Goal: Task Accomplishment & Management: Use online tool/utility

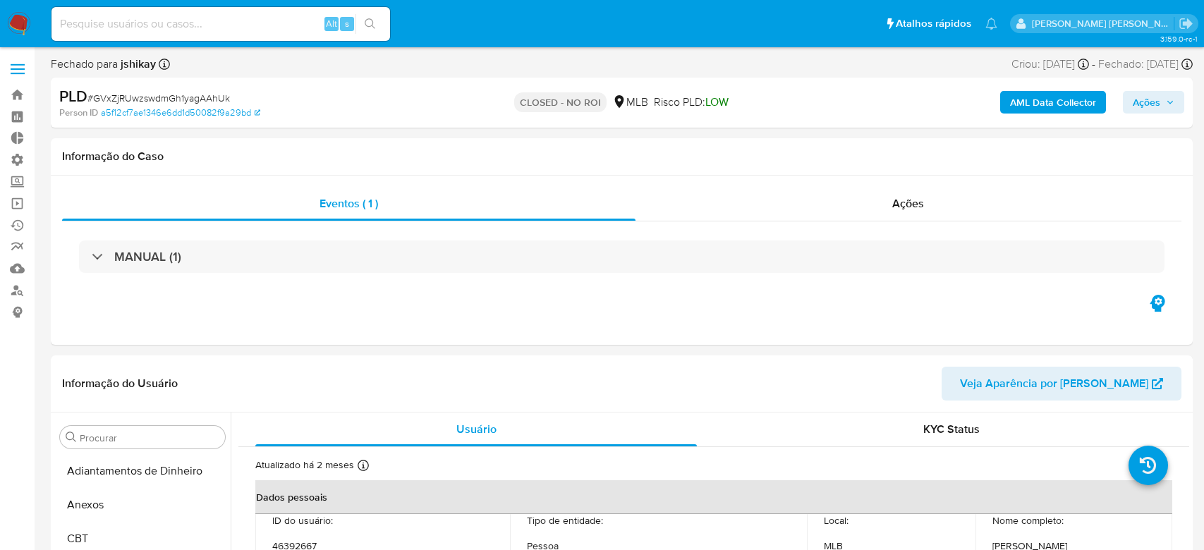
select select "10"
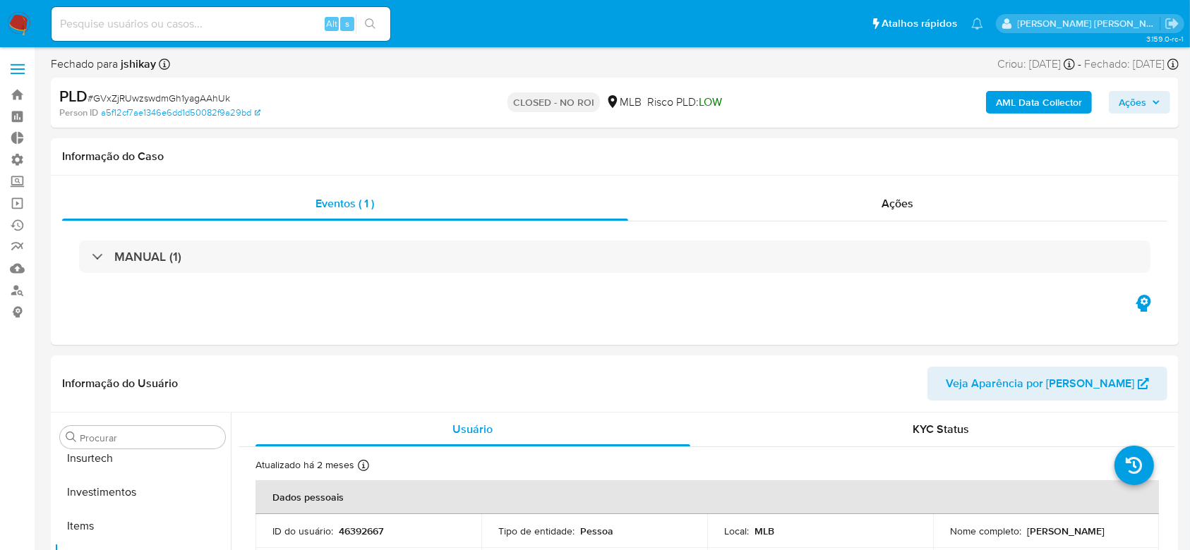
scroll to position [664, 0]
click at [14, 202] on link "Operações em massa" at bounding box center [84, 204] width 168 height 22
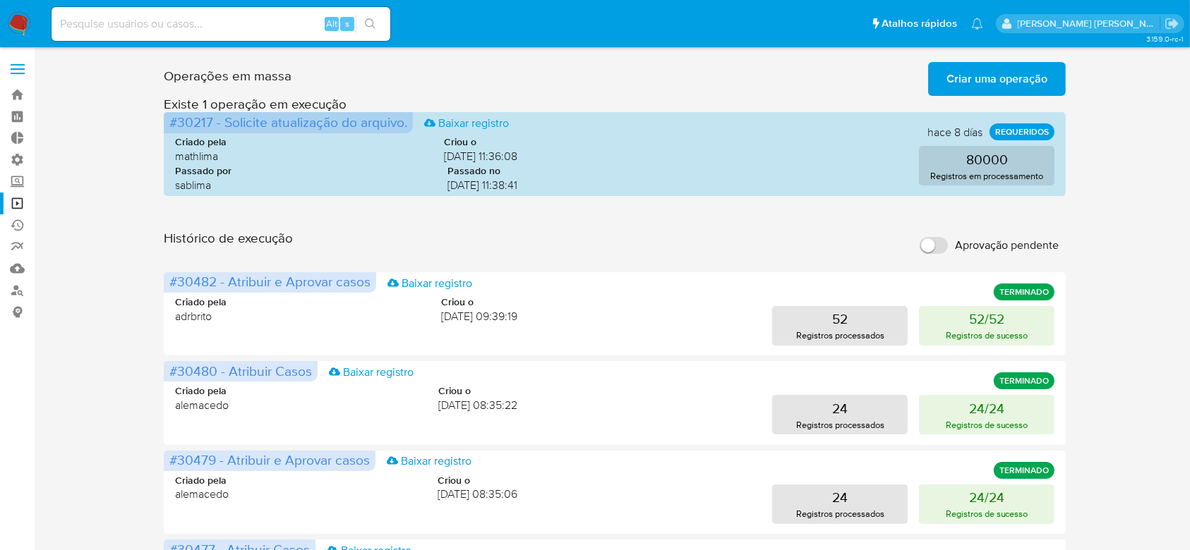
click at [950, 80] on span "Criar uma operação" at bounding box center [996, 78] width 101 height 31
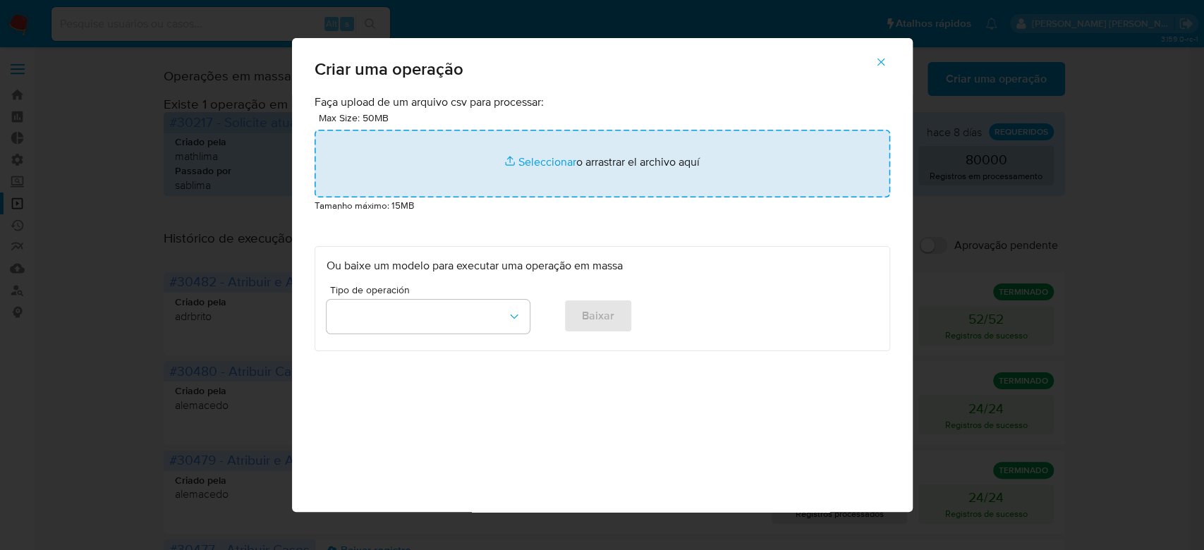
click at [534, 165] on input "file" at bounding box center [603, 164] width 576 height 68
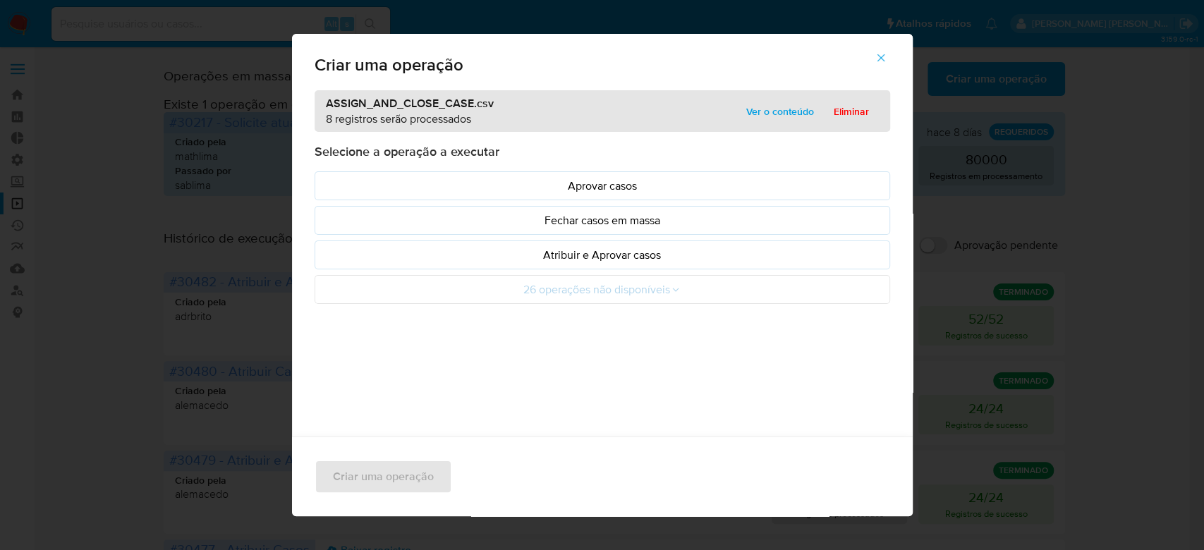
click at [758, 111] on span "Ver o conteúdo" at bounding box center [780, 112] width 68 height 20
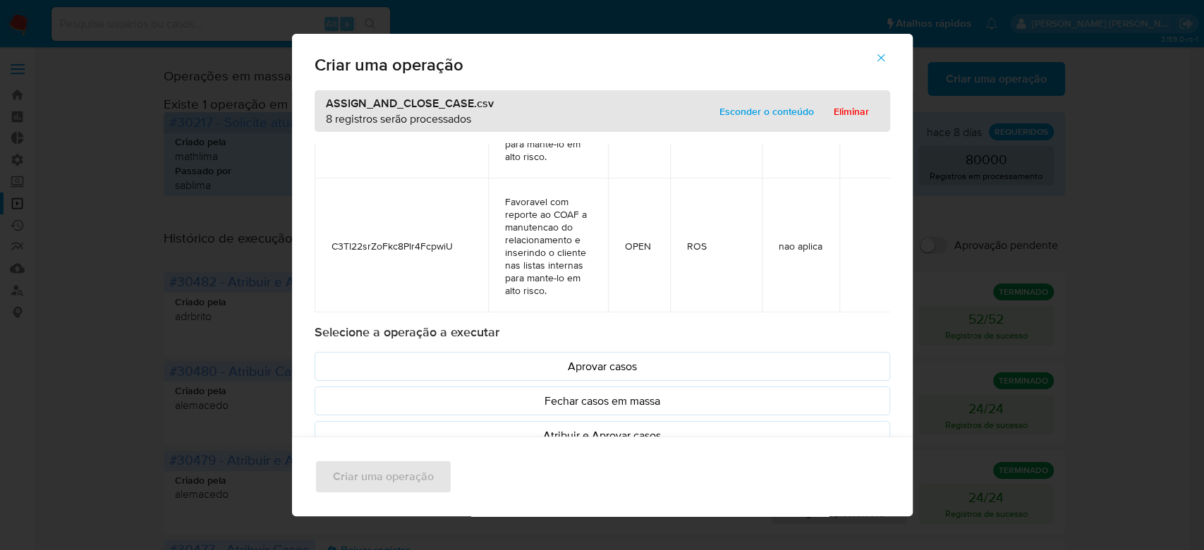
scroll to position [952, 0]
click at [608, 432] on p "Atribuir e Aprovar casos" at bounding box center [603, 436] width 552 height 16
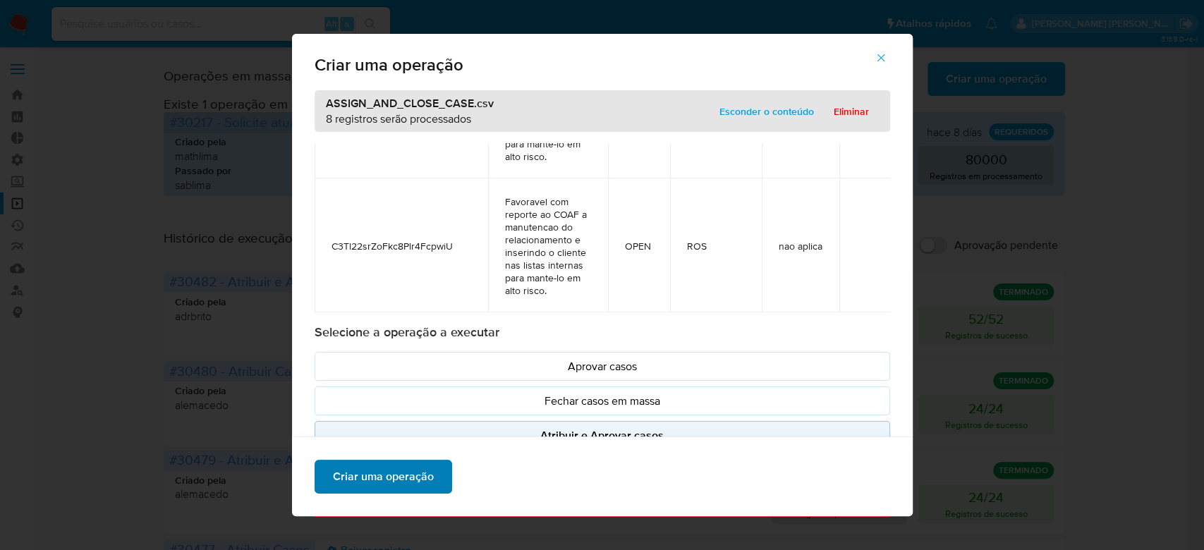
click at [382, 490] on span "Criar uma operação" at bounding box center [383, 476] width 101 height 31
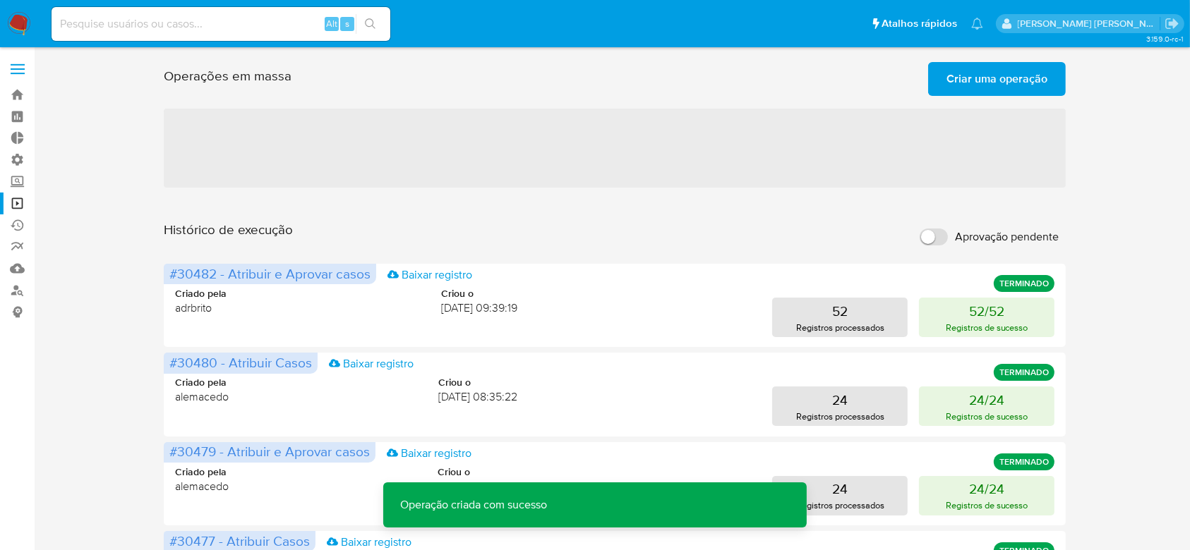
click at [962, 77] on span "Criar uma operação" at bounding box center [996, 78] width 101 height 31
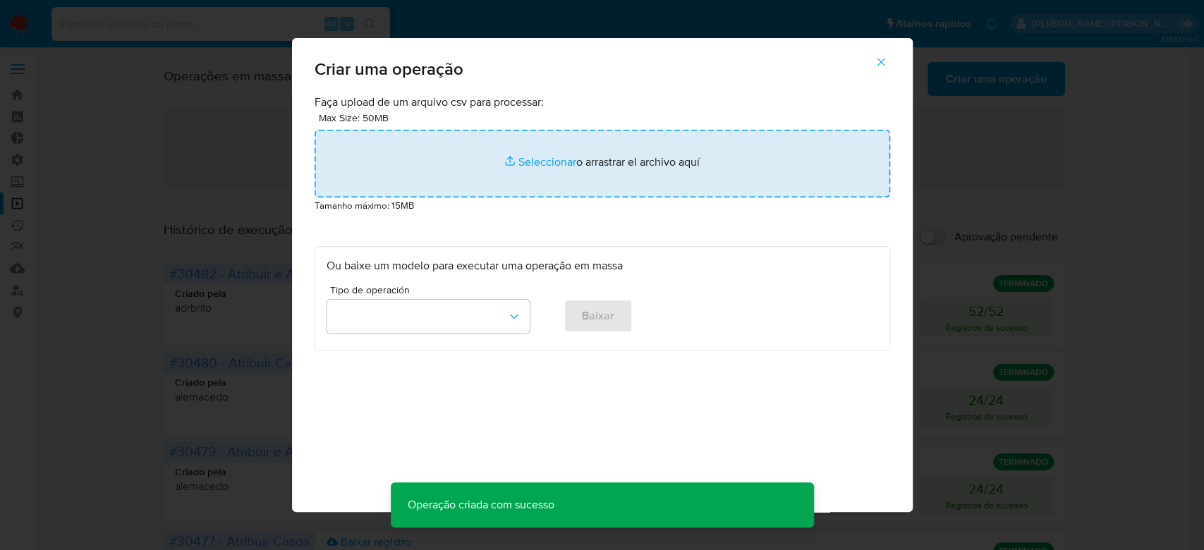
click at [557, 155] on input "file" at bounding box center [603, 164] width 576 height 68
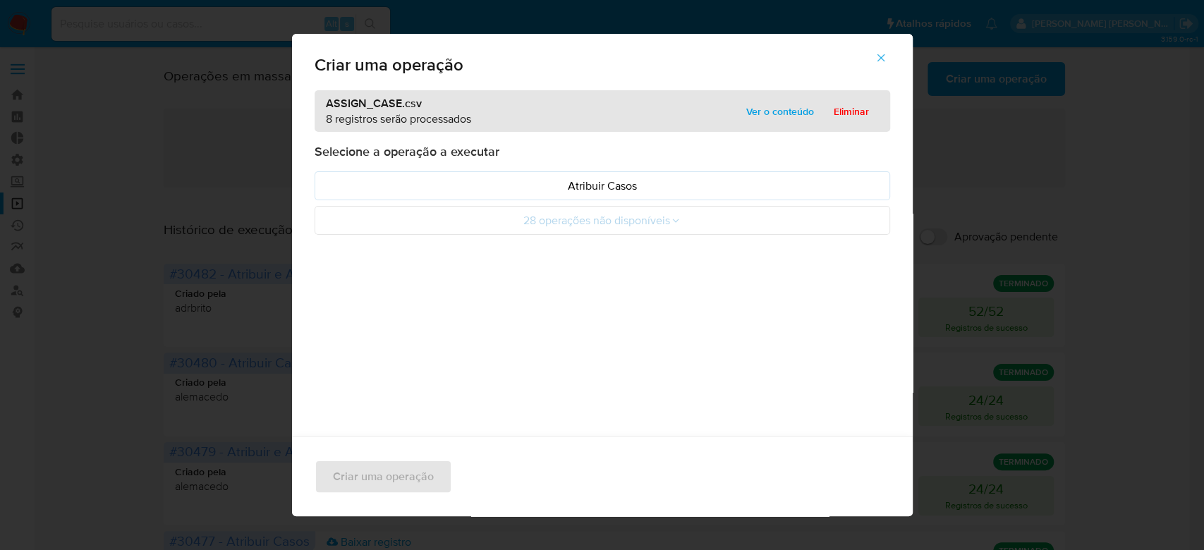
click at [774, 111] on span "Ver o conteúdo" at bounding box center [780, 112] width 68 height 20
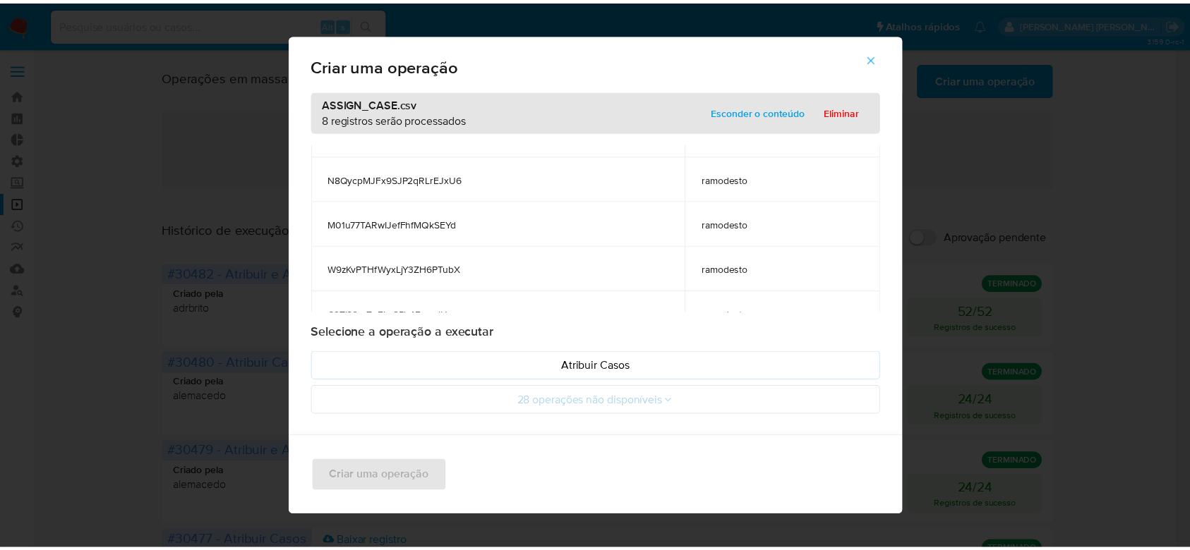
scroll to position [226, 0]
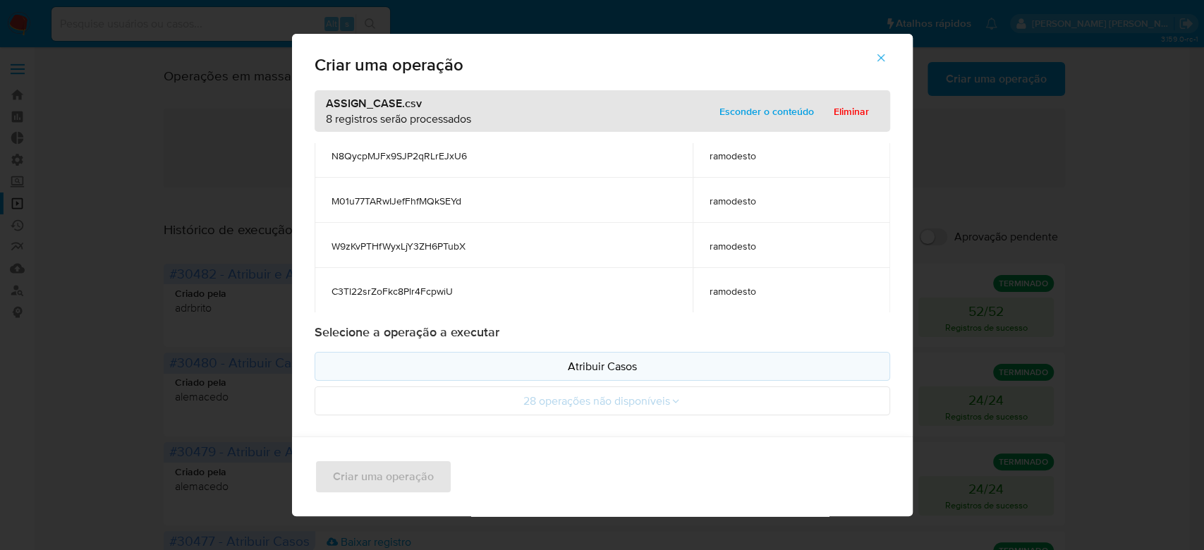
click at [559, 363] on p "Atribuir Casos" at bounding box center [603, 366] width 552 height 16
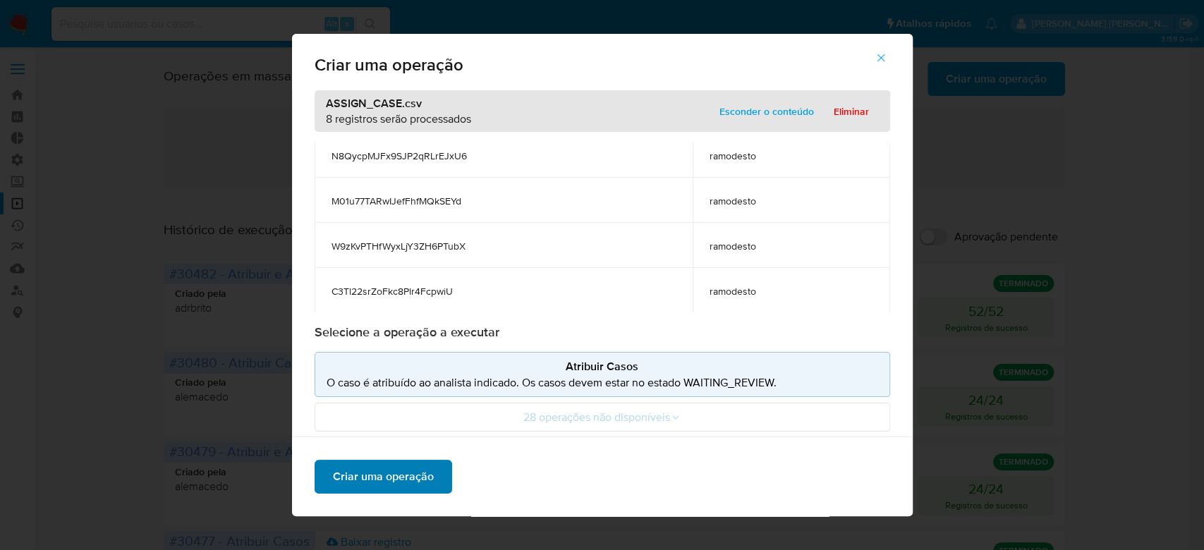
click at [414, 476] on span "Criar uma operação" at bounding box center [383, 476] width 101 height 31
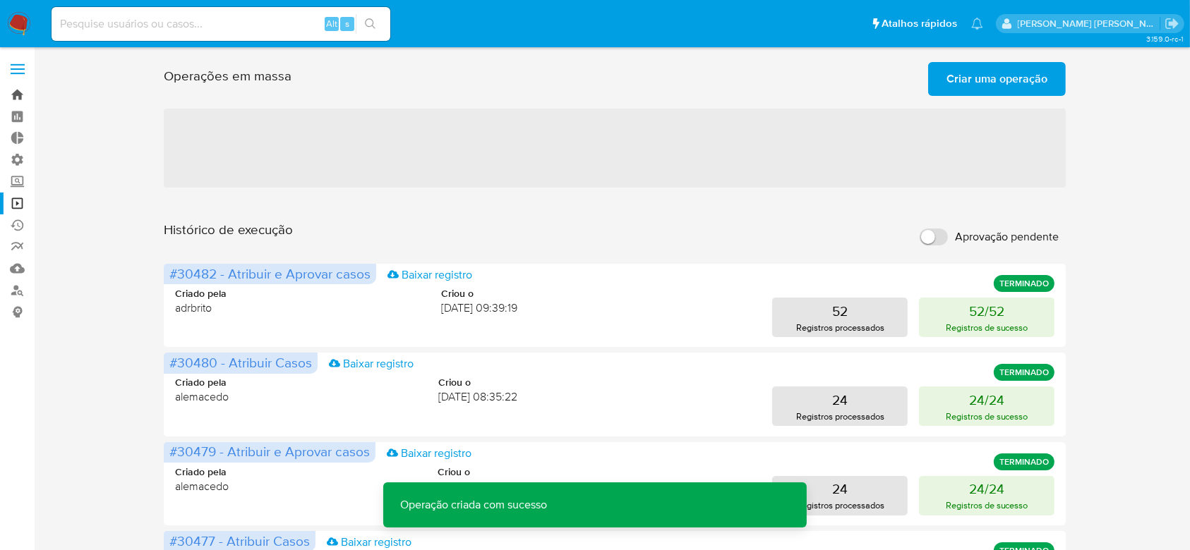
click at [15, 92] on link "Bandeja" at bounding box center [84, 95] width 168 height 22
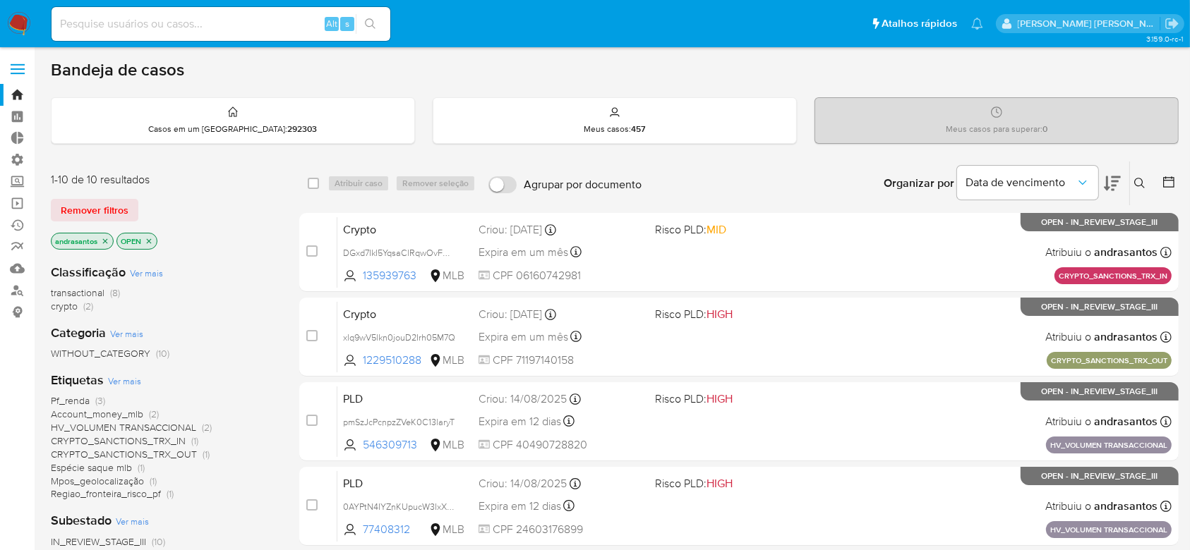
click at [105, 240] on icon "close-filter" at bounding box center [105, 240] width 5 height 5
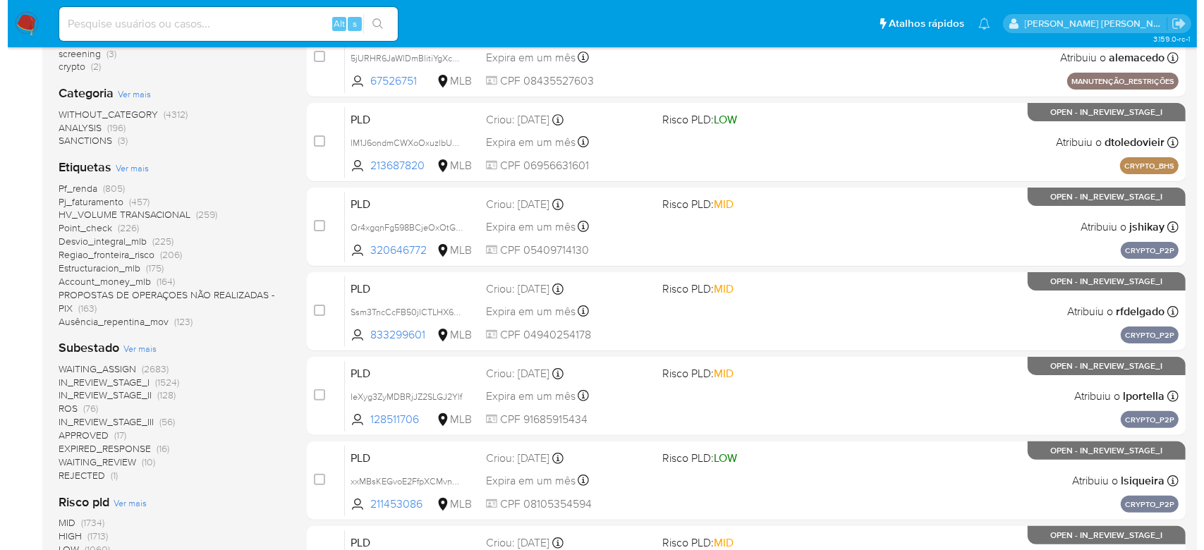
scroll to position [282, 0]
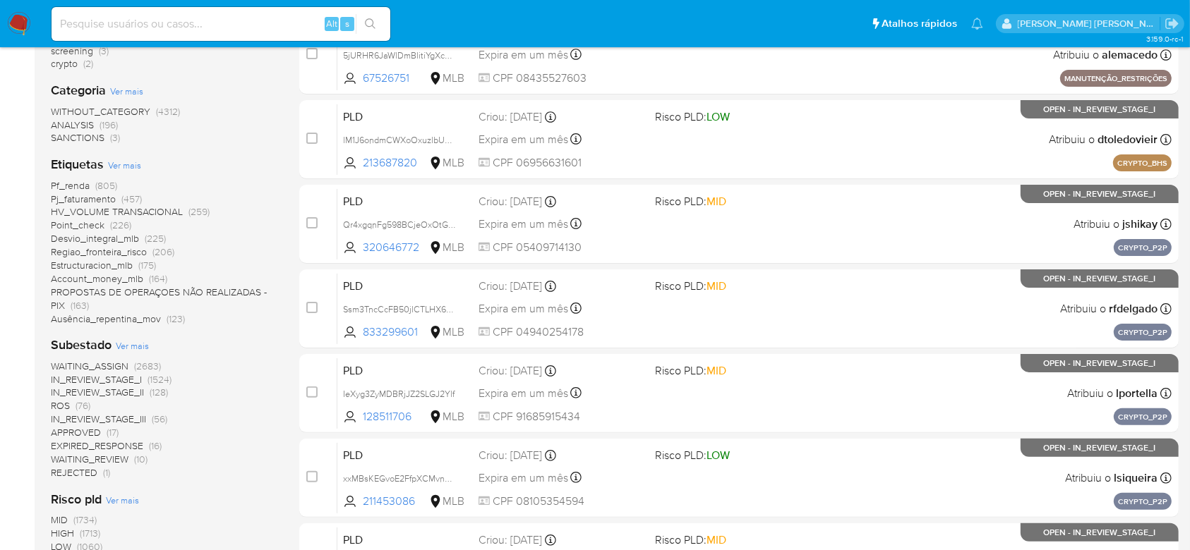
click at [144, 347] on span "Ver mais" at bounding box center [132, 345] width 33 height 13
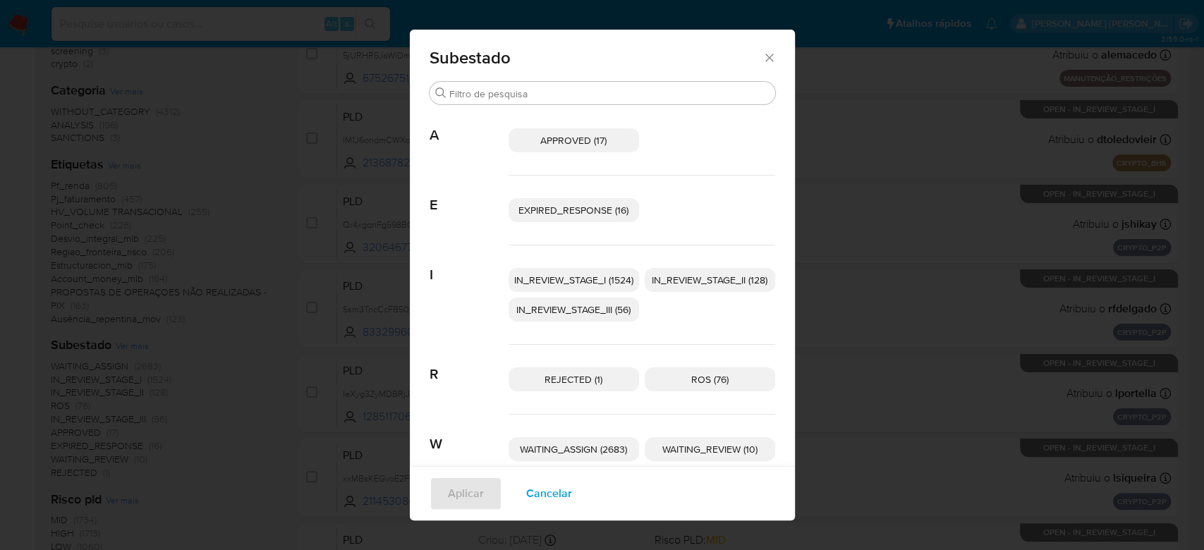
click at [603, 275] on span "IN_REVIEW_STAGE_I (1524)" at bounding box center [573, 280] width 119 height 14
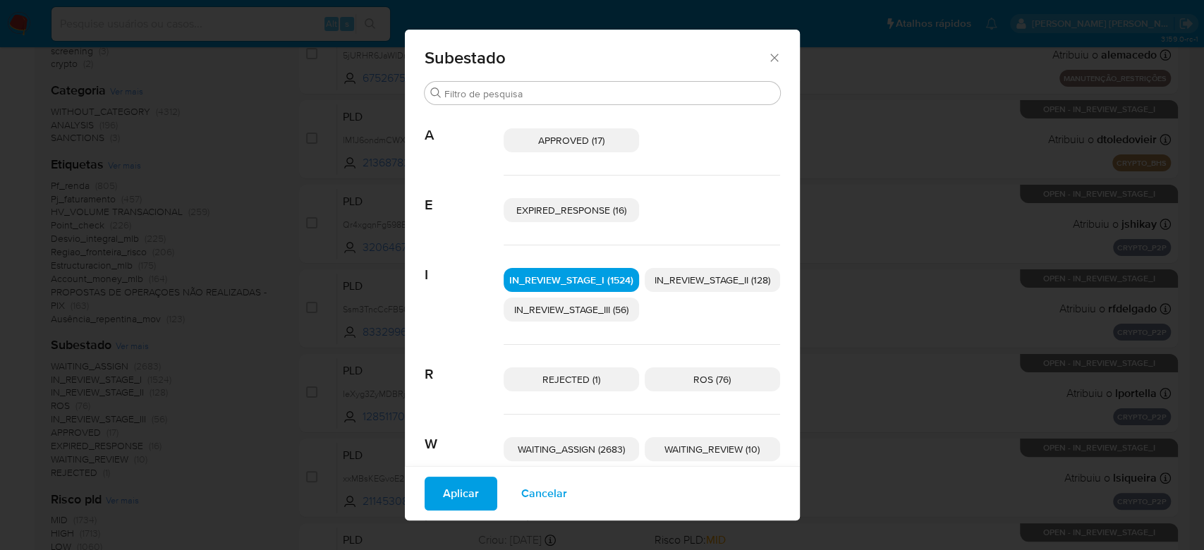
click at [683, 279] on span "IN_REVIEW_STAGE_II (128)" at bounding box center [713, 280] width 116 height 14
click at [452, 507] on span "Aplicar" at bounding box center [461, 493] width 36 height 31
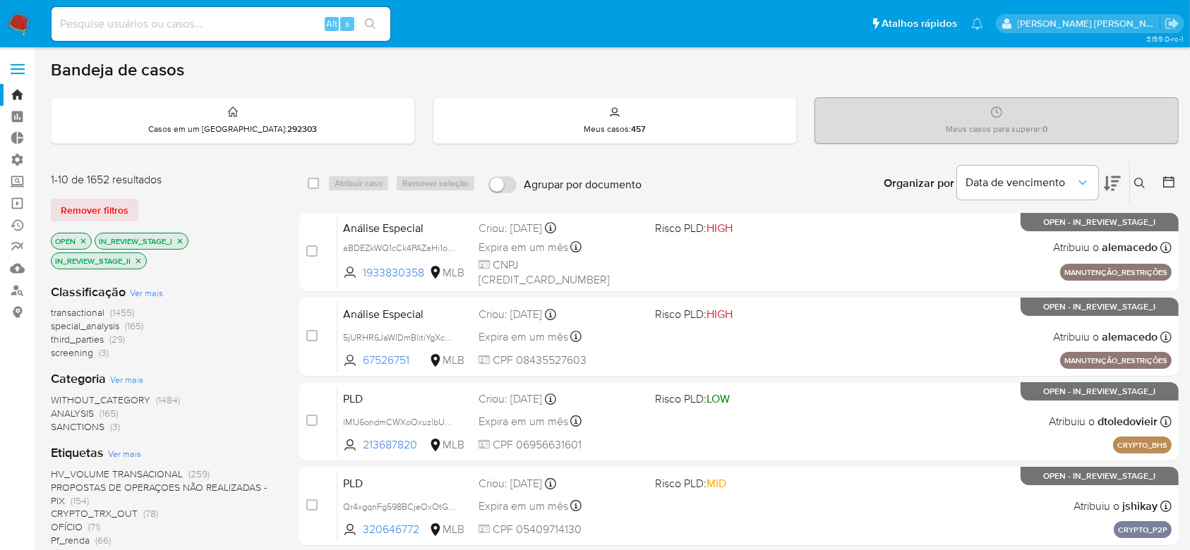
click at [1173, 182] on icon at bounding box center [1168, 182] width 14 height 14
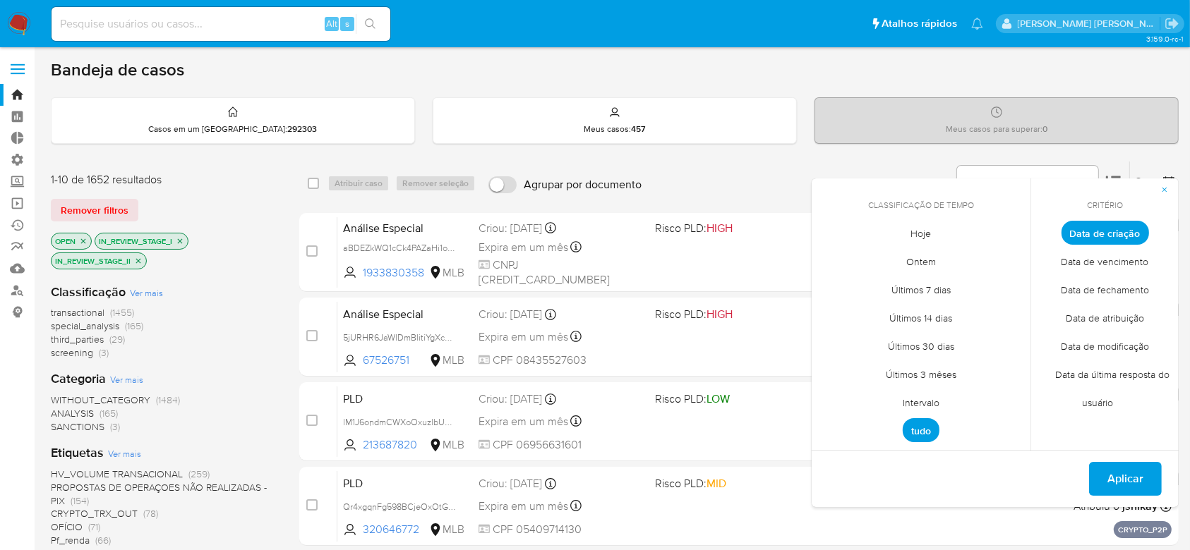
click at [936, 397] on span "Intervalo" at bounding box center [921, 403] width 66 height 29
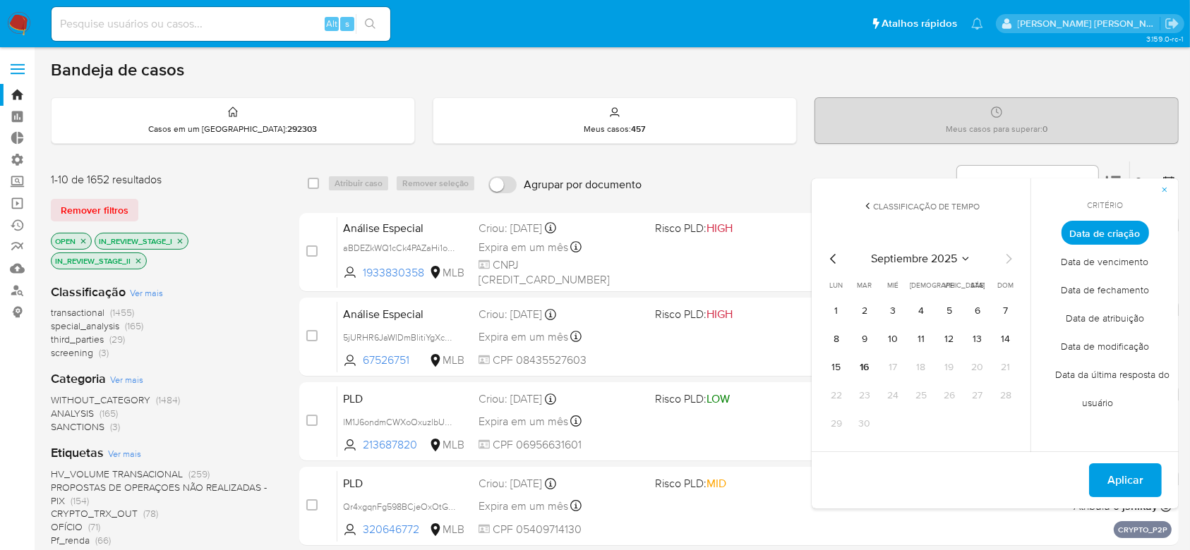
click at [828, 253] on icon "Mes anterior" at bounding box center [833, 258] width 17 height 17
click at [950, 313] on button "1" at bounding box center [949, 311] width 23 height 23
click at [1009, 262] on icon "Mes siguiente" at bounding box center [1008, 258] width 17 height 17
click at [869, 337] on button "9" at bounding box center [864, 339] width 23 height 23
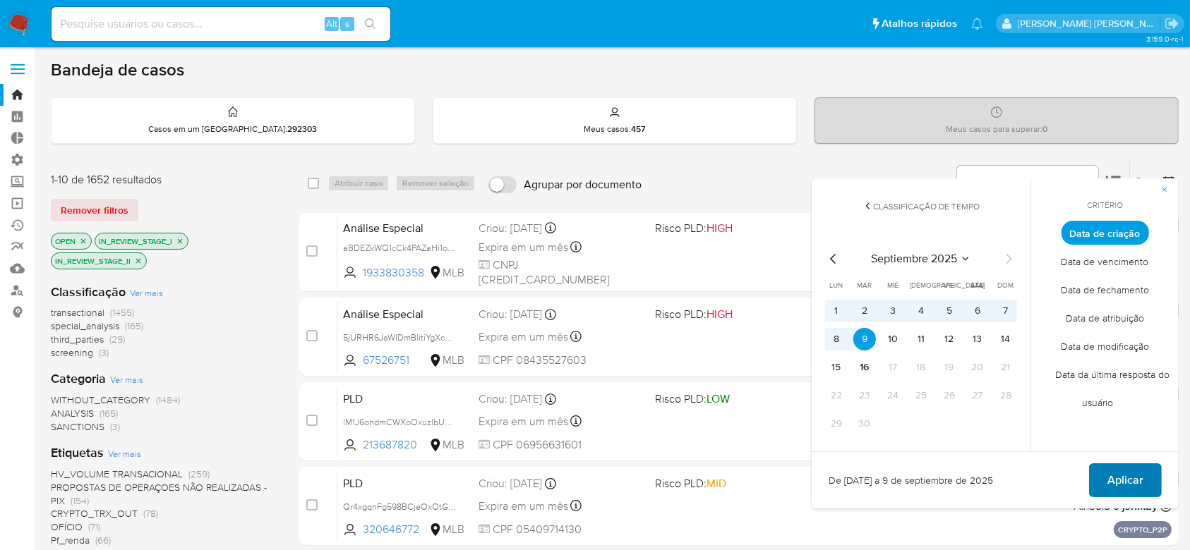
click at [1153, 477] on button "Aplicar" at bounding box center [1125, 481] width 73 height 34
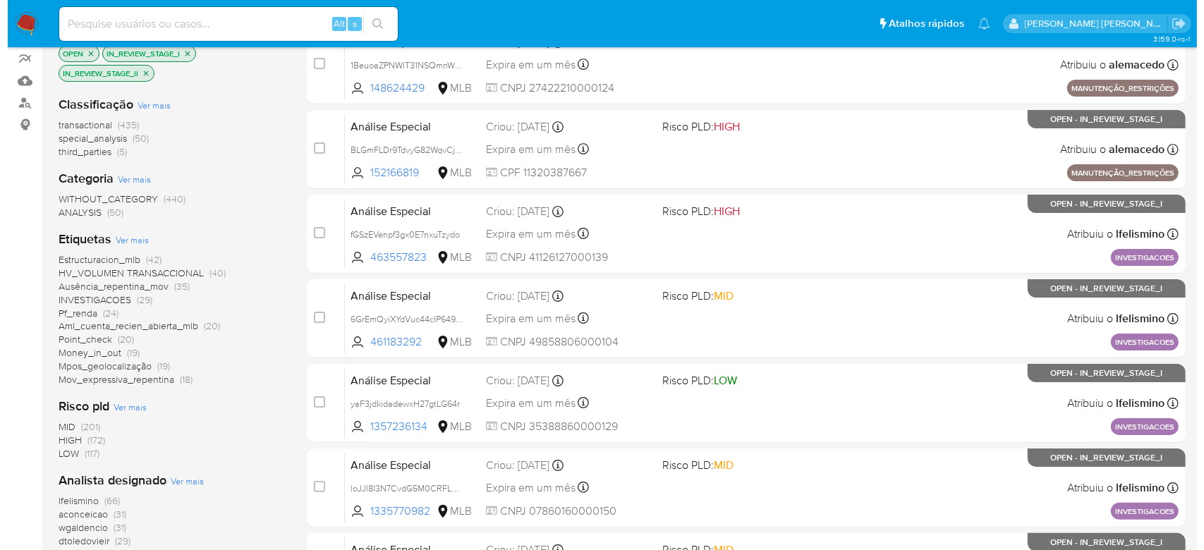
scroll to position [282, 0]
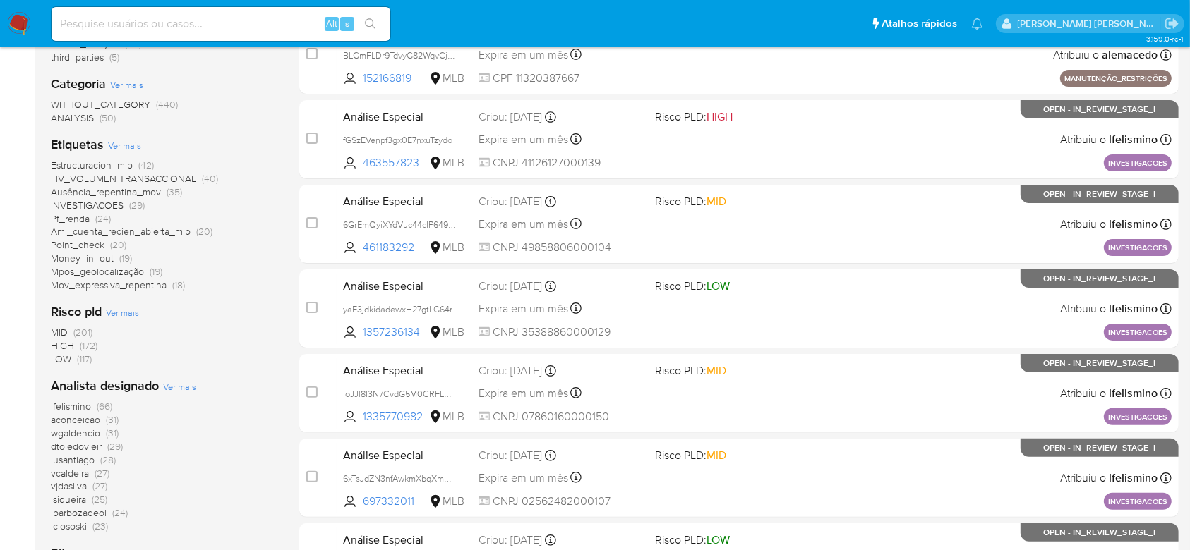
click at [172, 389] on span "Ver mais" at bounding box center [179, 386] width 33 height 13
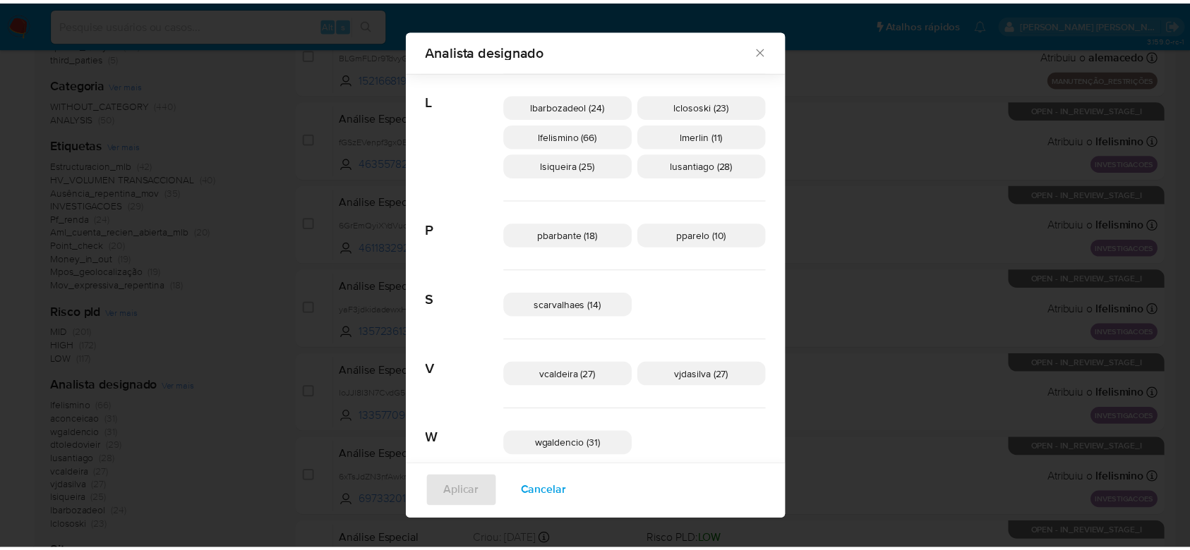
scroll to position [525, 0]
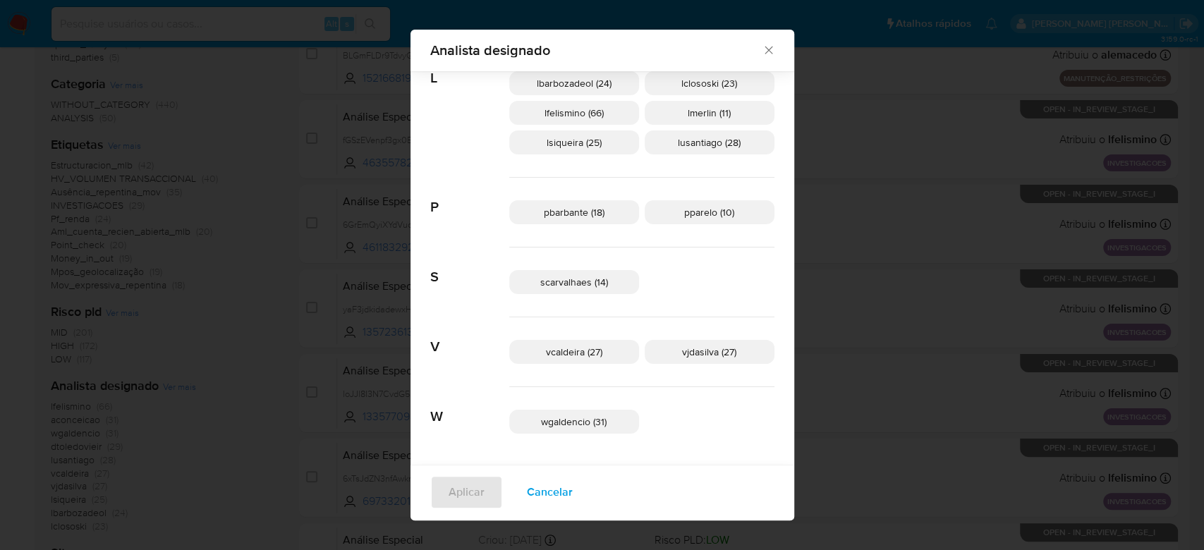
click at [762, 47] on icon "Fechar" at bounding box center [769, 50] width 14 height 14
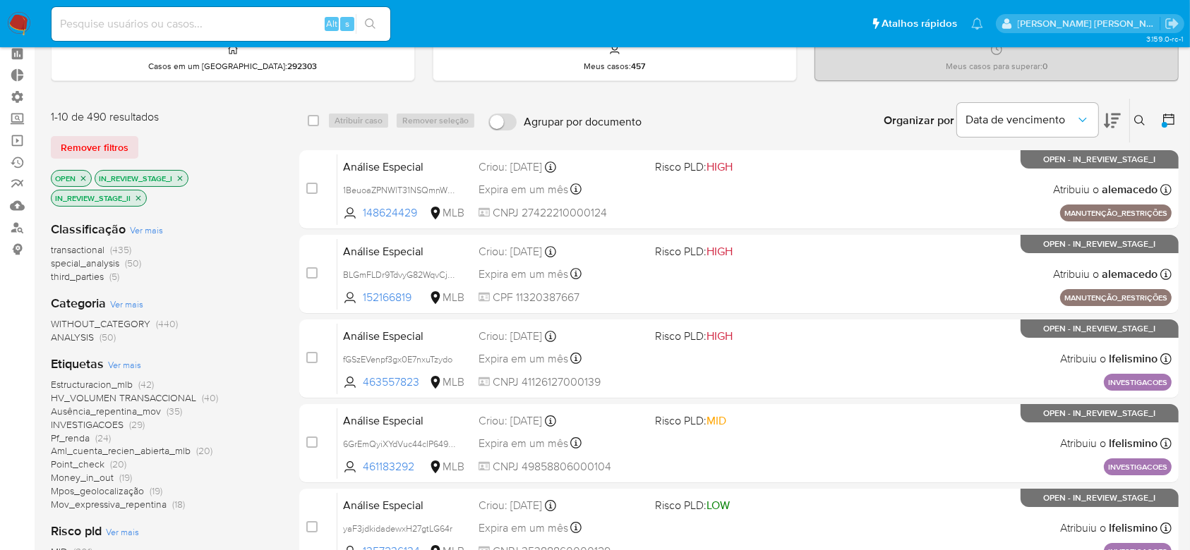
scroll to position [0, 0]
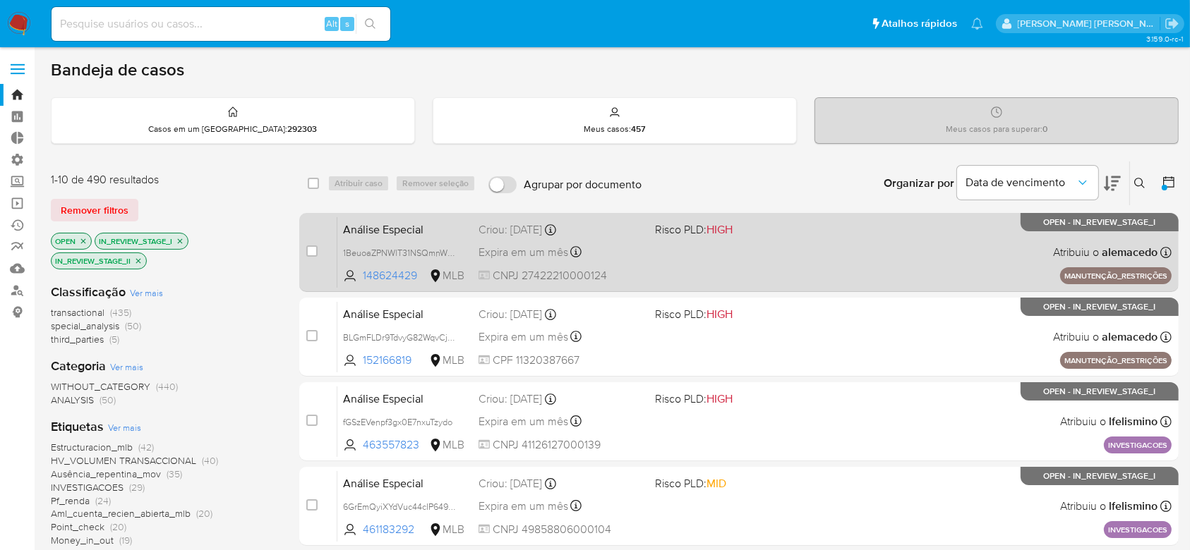
click at [666, 250] on div "Análise Especial 1BeuoaZPNWlT31NSQmnW5Ura 148624429 MLB Risco PLD: HIGH Criou: …" at bounding box center [754, 252] width 834 height 71
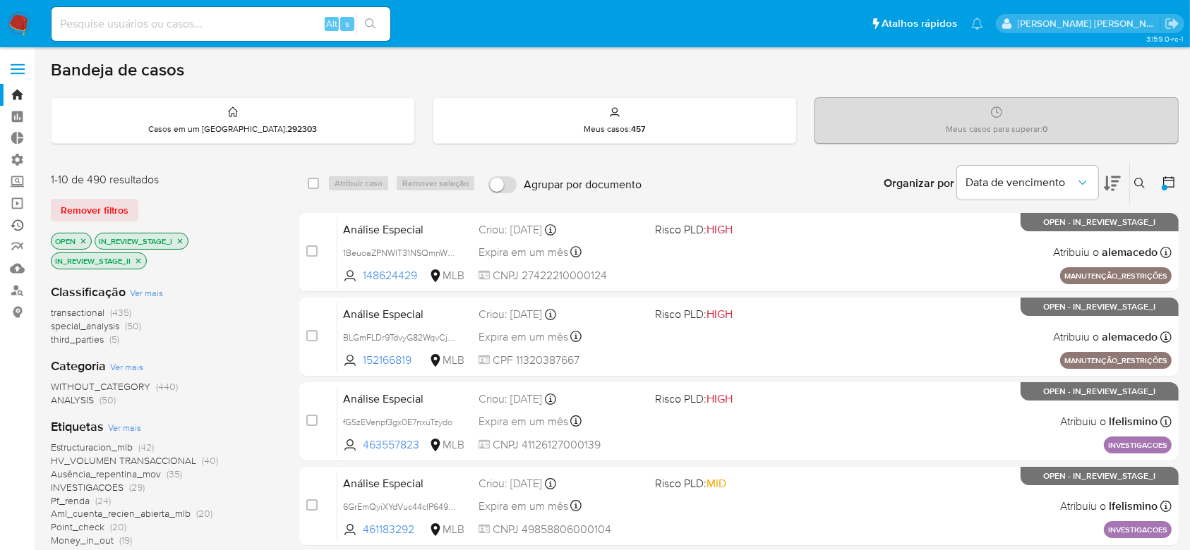
click at [23, 226] on link "Ejecuções automáticas" at bounding box center [84, 225] width 168 height 22
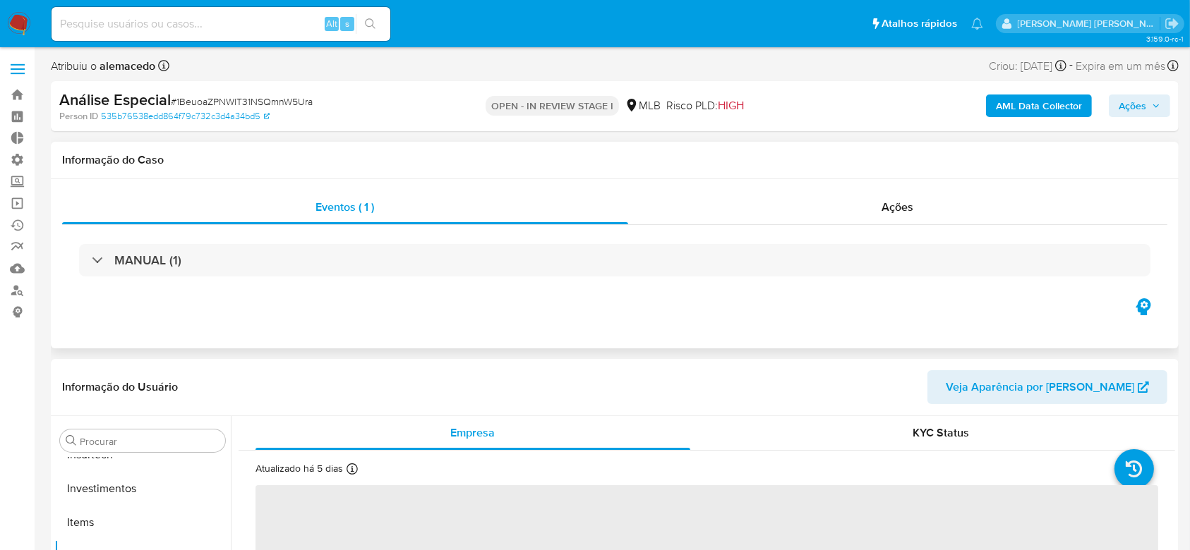
scroll to position [664, 0]
click at [897, 205] on span "Ações" at bounding box center [898, 207] width 32 height 16
select select "10"
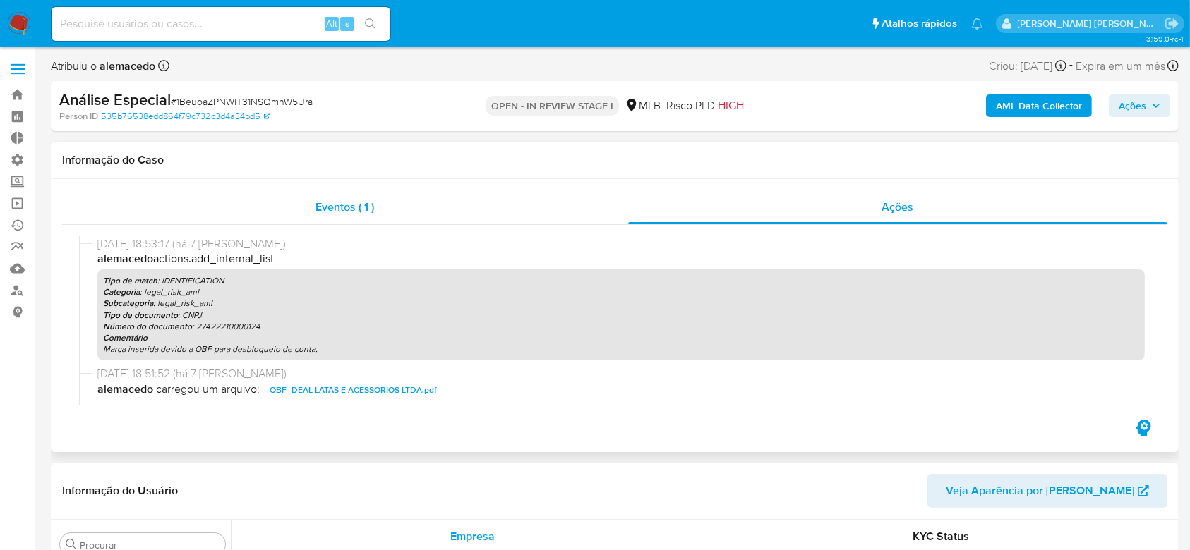
click at [349, 205] on span "Eventos ( 1 )" at bounding box center [345, 207] width 59 height 16
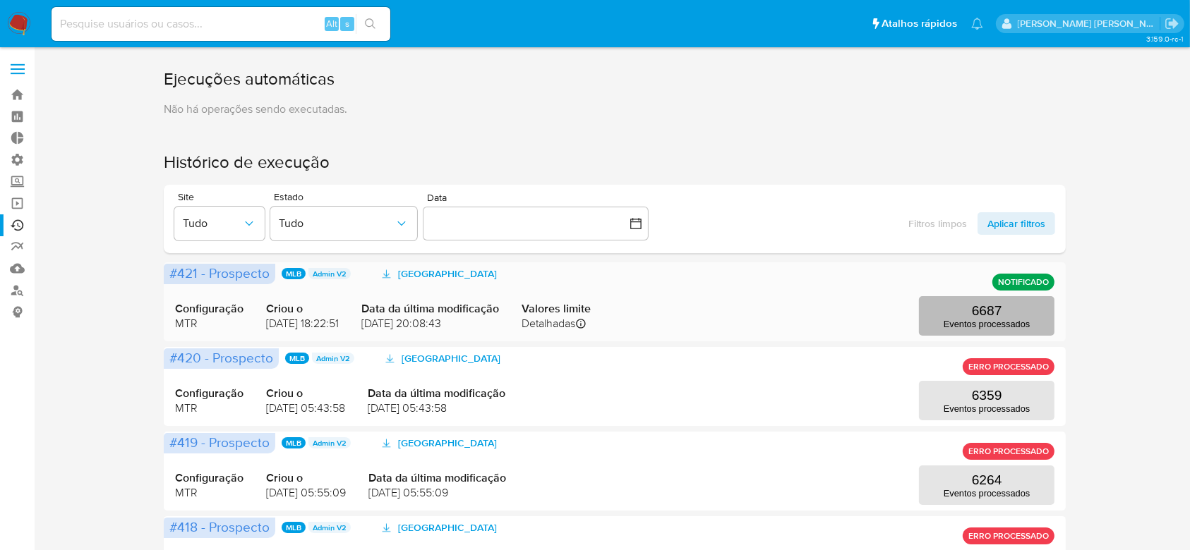
click at [977, 319] on p "Eventos processados" at bounding box center [986, 324] width 86 height 11
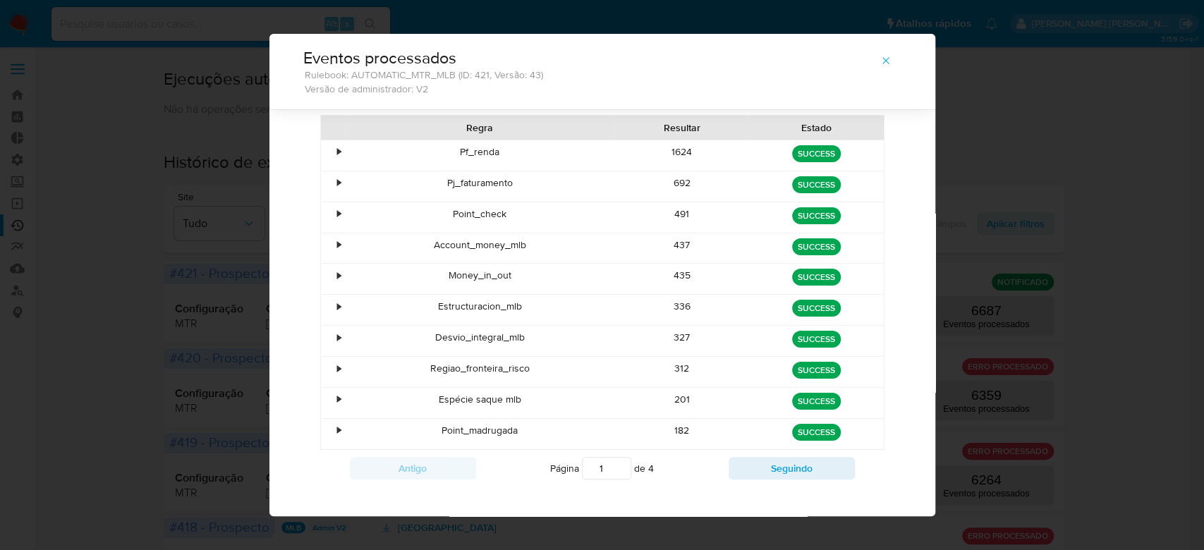
scroll to position [90, 0]
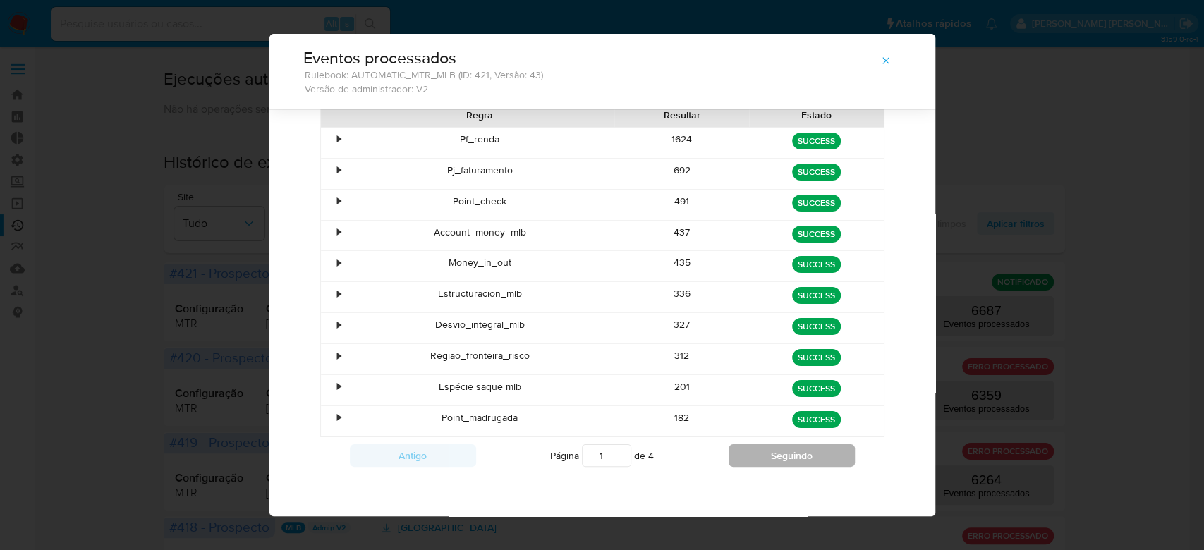
click at [745, 459] on button "Seguindo" at bounding box center [792, 455] width 126 height 23
type input "2"
